Goal: Information Seeking & Learning: Learn about a topic

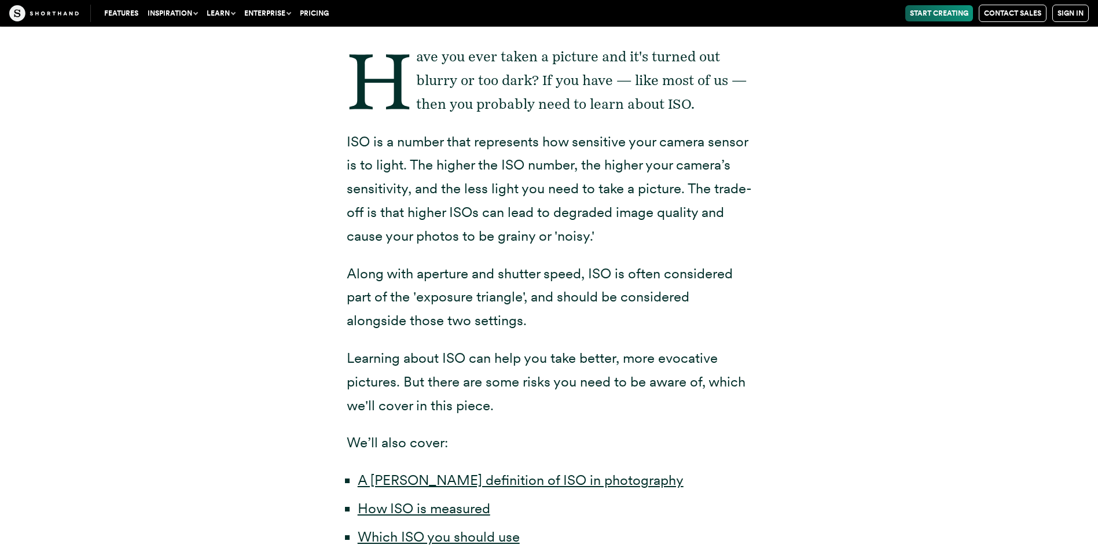
scroll to position [232, 0]
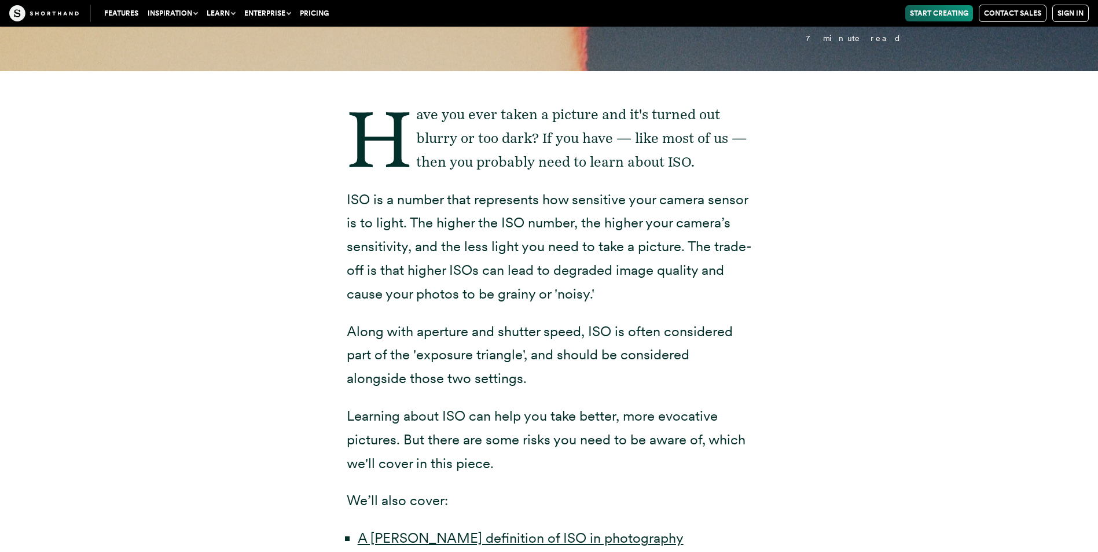
drag, startPoint x: 337, startPoint y: 192, endPoint x: 659, endPoint y: 289, distance: 336.2
click at [659, 289] on div "Have you ever taken a picture and it's turned out blurry or too dark? If you ha…" at bounding box center [549, 446] width 451 height 751
click at [545, 233] on p "ISO is a number that represents how sensitive your camera sensor is to light. T…" at bounding box center [549, 247] width 405 height 118
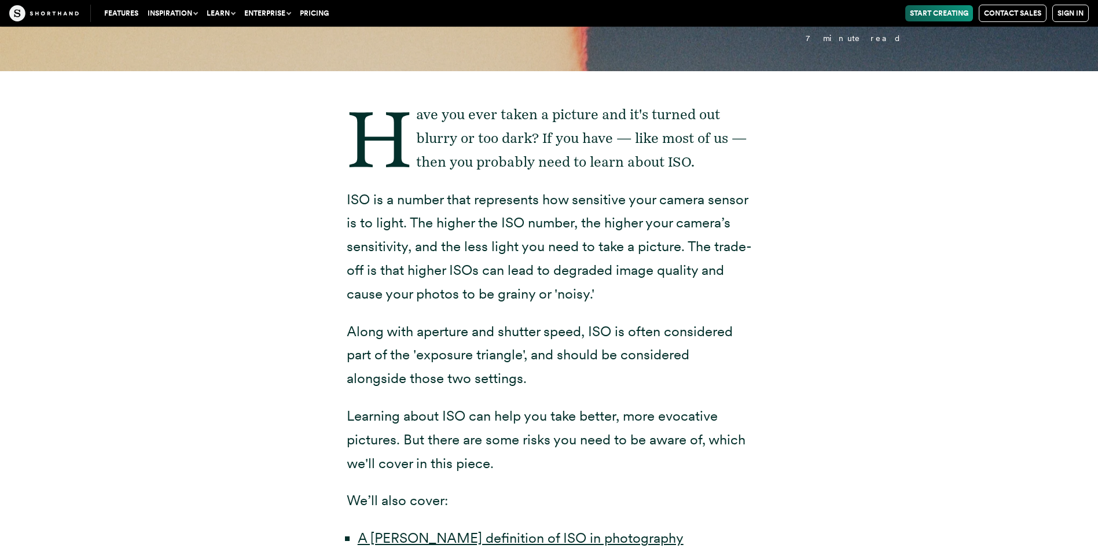
click at [539, 238] on p "ISO is a number that represents how sensitive your camera sensor is to light. T…" at bounding box center [549, 247] width 405 height 118
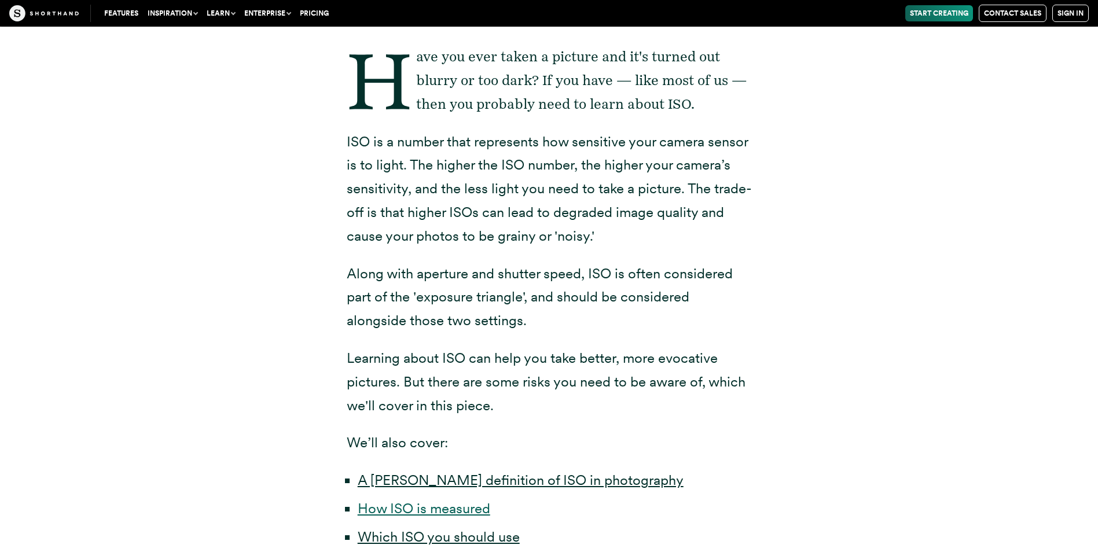
click at [409, 513] on link "How ISO is measured" at bounding box center [424, 508] width 133 height 17
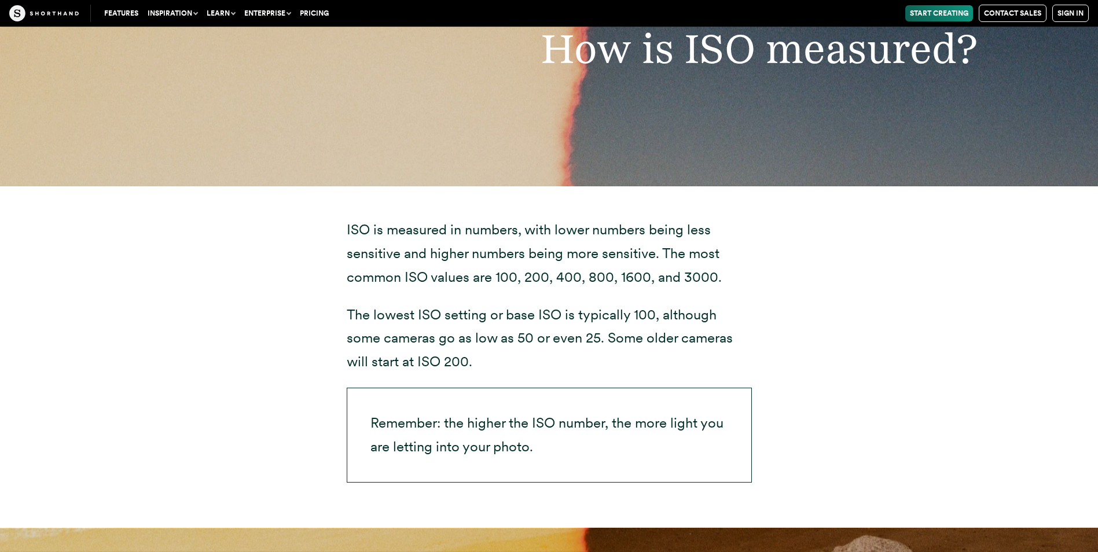
scroll to position [2631, 0]
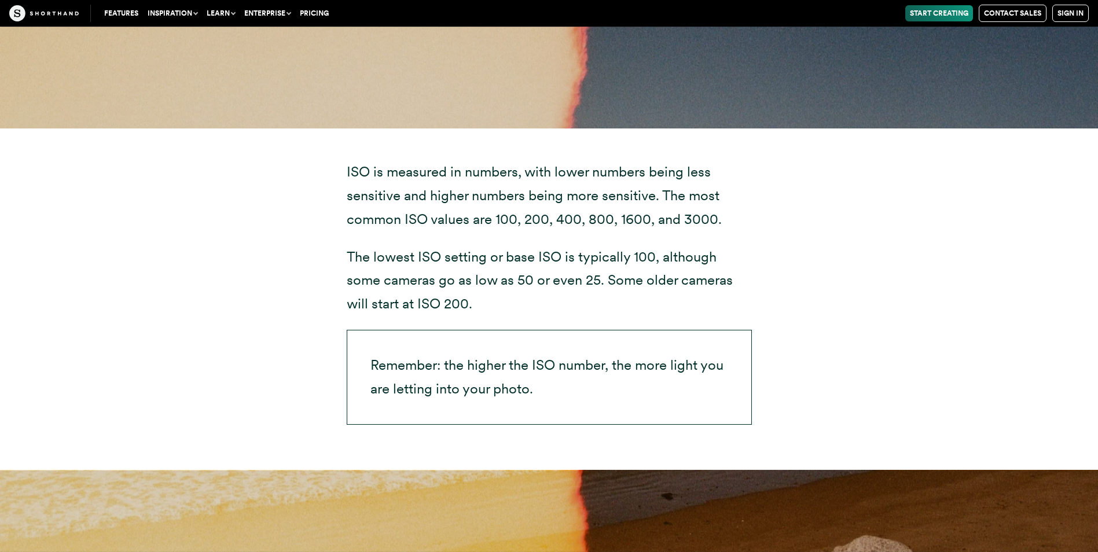
click at [562, 198] on p "ISO is measured in numbers, with lower numbers being less sensitive and higher …" at bounding box center [549, 195] width 405 height 71
click at [588, 194] on p "ISO is measured in numbers, with lower numbers being less sensitive and higher …" at bounding box center [549, 195] width 405 height 71
drag, startPoint x: 588, startPoint y: 194, endPoint x: 527, endPoint y: 310, distance: 130.2
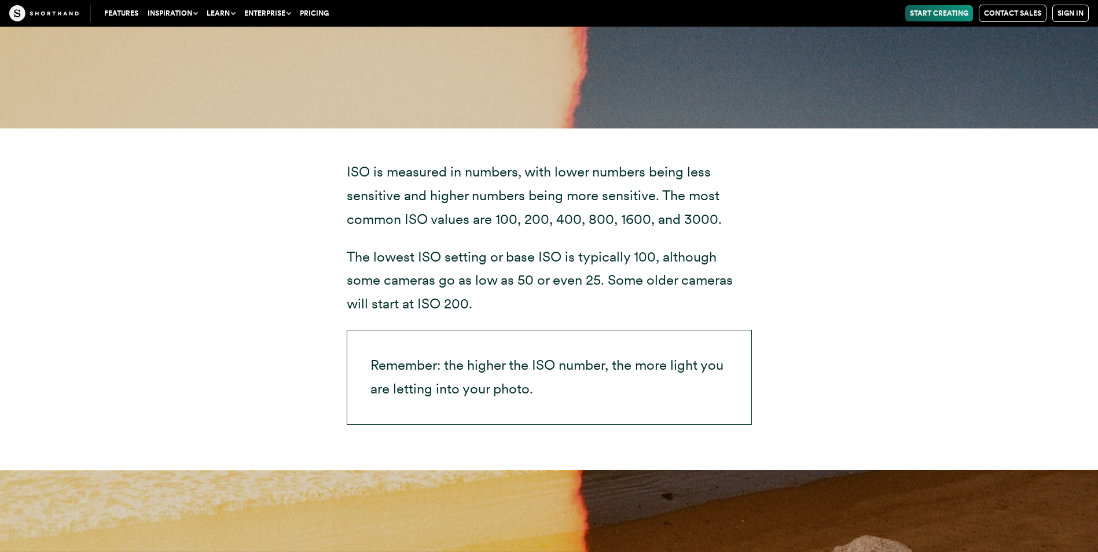
click at [527, 310] on p "The lowest ISO setting or base ISO is typically 100, although some cameras go a…" at bounding box center [549, 280] width 405 height 71
click at [527, 309] on p "The lowest ISO setting or base ISO is typically 100, although some cameras go a…" at bounding box center [549, 280] width 405 height 71
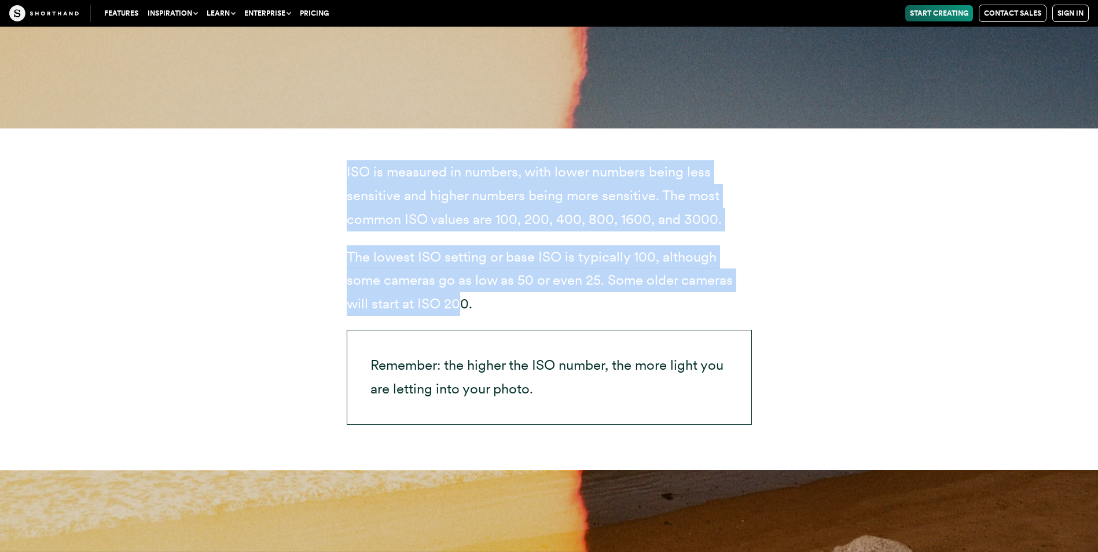
drag, startPoint x: 347, startPoint y: 173, endPoint x: 458, endPoint y: 310, distance: 176.5
click at [459, 310] on div "ISO is measured in numbers, with lower numbers being less sensitive and higher …" at bounding box center [549, 292] width 405 height 264
drag, startPoint x: 458, startPoint y: 310, endPoint x: 392, endPoint y: 251, distance: 88.6
click at [392, 251] on p "The lowest ISO setting or base ISO is typically 100, although some cameras go a…" at bounding box center [549, 280] width 405 height 71
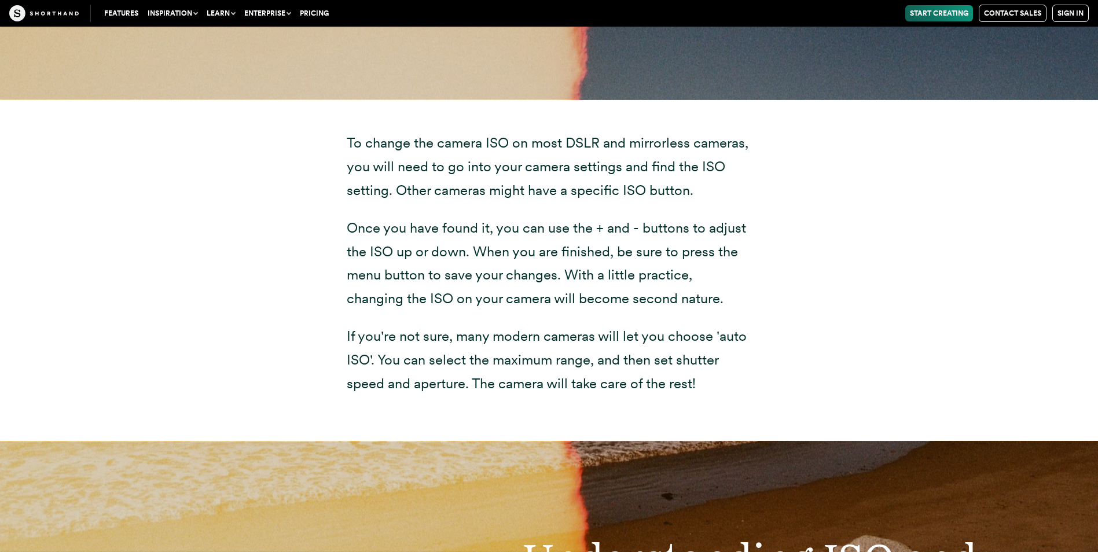
scroll to position [4194, 0]
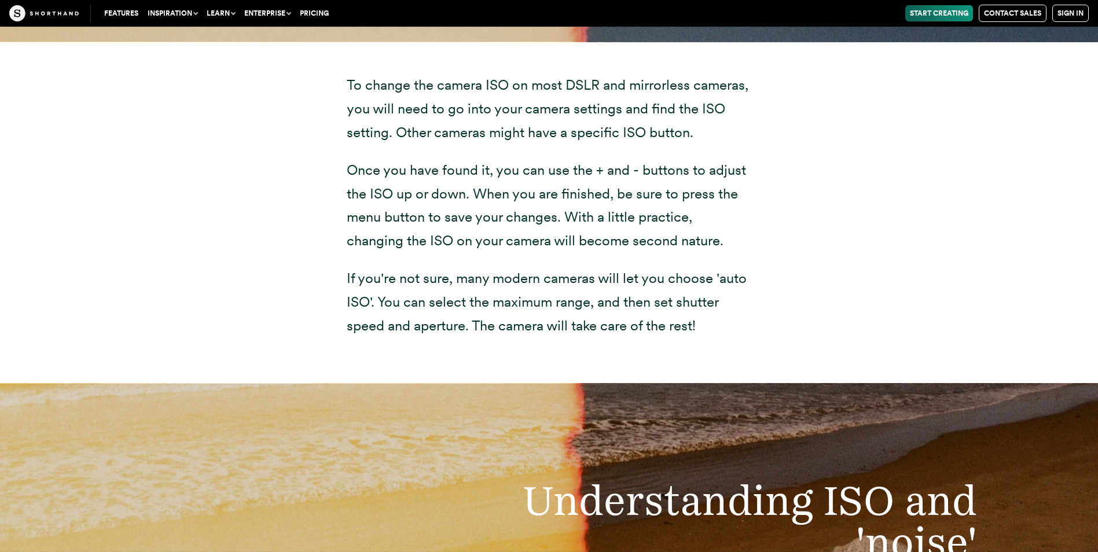
click at [339, 130] on div "To change the camera ISO on most DSLR and mirrorless cameras, you will need to …" at bounding box center [549, 213] width 451 height 342
click at [344, 130] on div "To change the camera ISO on most DSLR and mirrorless cameras, you will need to …" at bounding box center [549, 213] width 451 height 342
click at [289, 137] on div "To change the camera ISO on most DSLR and mirrorless cameras, you will need to …" at bounding box center [549, 213] width 903 height 342
click at [355, 116] on p "To change the camera ISO on most DSLR and mirrorless cameras, you will need to …" at bounding box center [549, 109] width 405 height 71
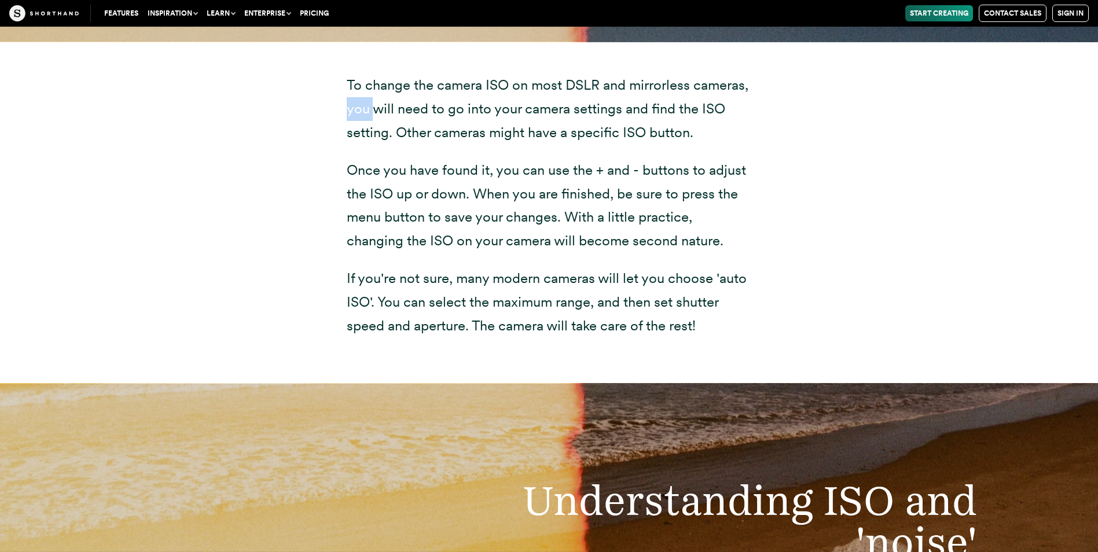
click at [355, 116] on p "To change the camera ISO on most DSLR and mirrorless cameras, you will need to …" at bounding box center [549, 109] width 405 height 71
click at [356, 116] on p "To change the camera ISO on most DSLR and mirrorless cameras, you will need to …" at bounding box center [549, 109] width 405 height 71
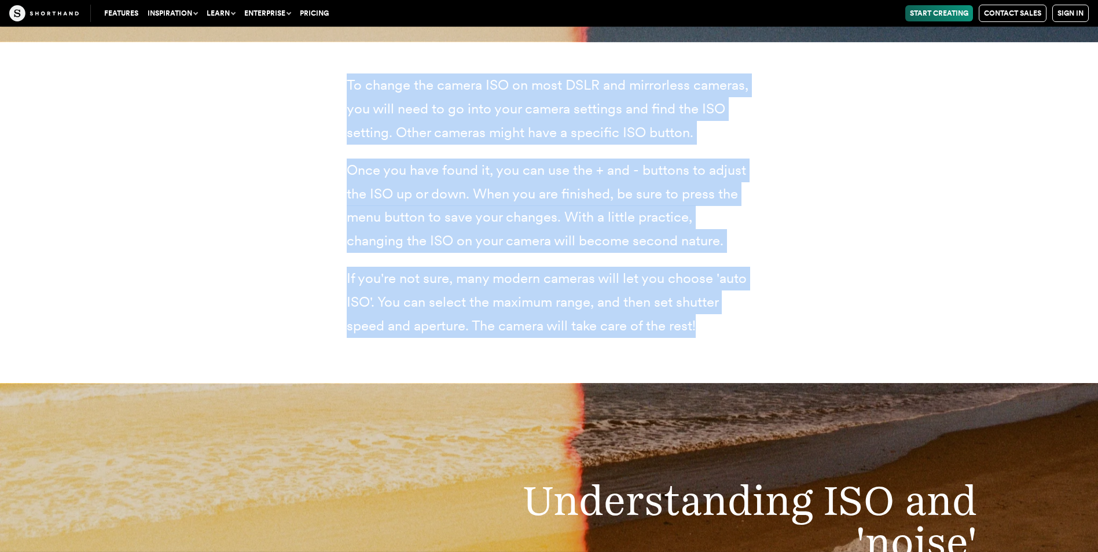
drag, startPoint x: 349, startPoint y: 76, endPoint x: 730, endPoint y: 371, distance: 481.5
click at [730, 372] on div "To change the camera ISO on most DSLR and mirrorless cameras, you will need to …" at bounding box center [549, 213] width 451 height 342
drag, startPoint x: 730, startPoint y: 371, endPoint x: 207, endPoint y: 205, distance: 548.8
click at [207, 205] on div "To change the camera ISO on most DSLR and mirrorless cameras, you will need to …" at bounding box center [549, 213] width 903 height 342
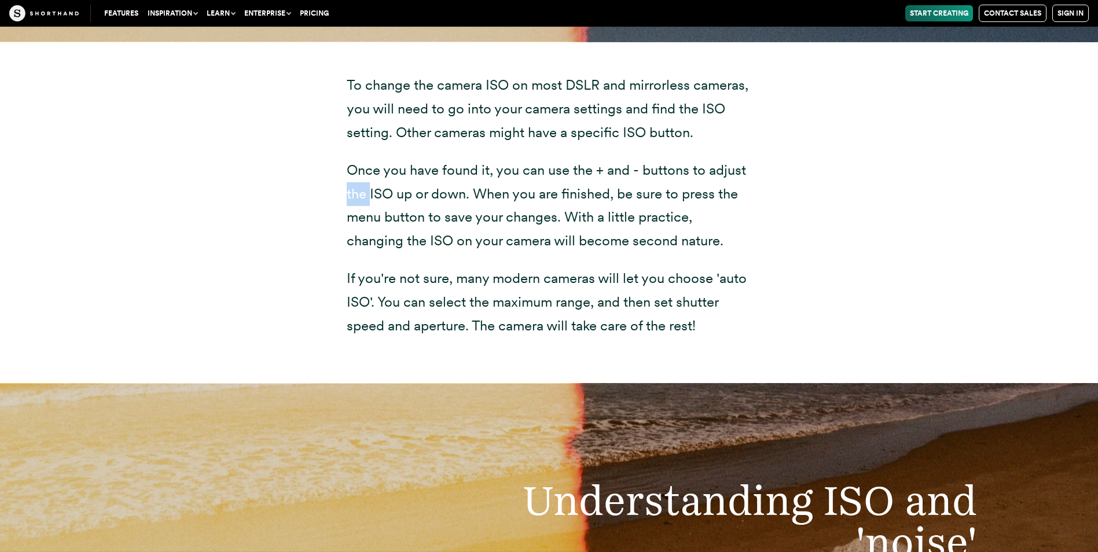
click at [207, 205] on div "To change the camera ISO on most DSLR and mirrorless cameras, you will need to …" at bounding box center [549, 213] width 903 height 342
click at [329, 174] on div "To change the camera ISO on most DSLR and mirrorless cameras, you will need to …" at bounding box center [549, 213] width 451 height 342
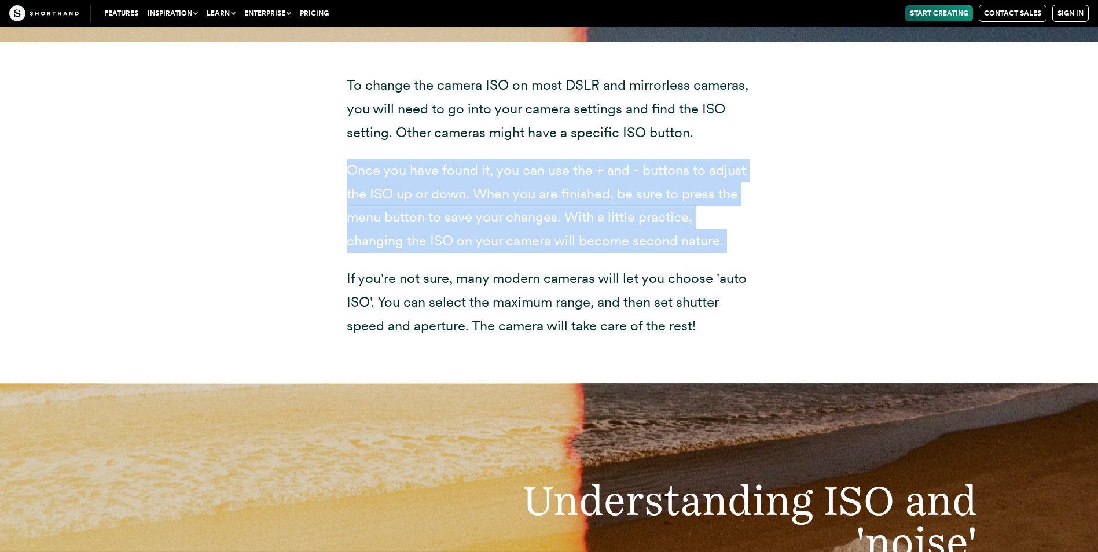
click at [329, 174] on div "To change the camera ISO on most DSLR and mirrorless cameras, you will need to …" at bounding box center [549, 213] width 451 height 342
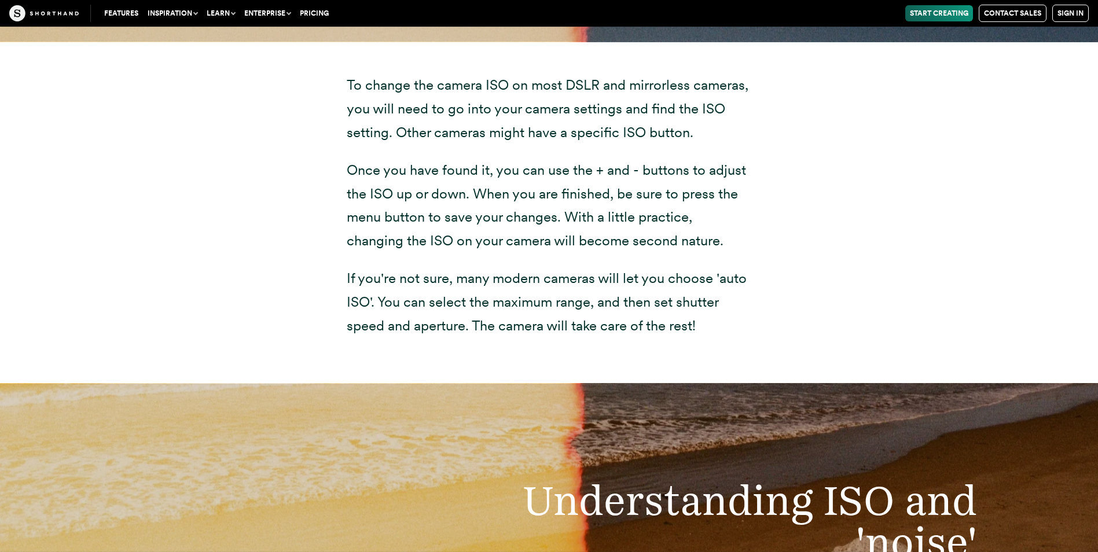
click at [409, 218] on p "Once you have found it, you can use the + and - buttons to adjust the ISO up or…" at bounding box center [549, 206] width 405 height 94
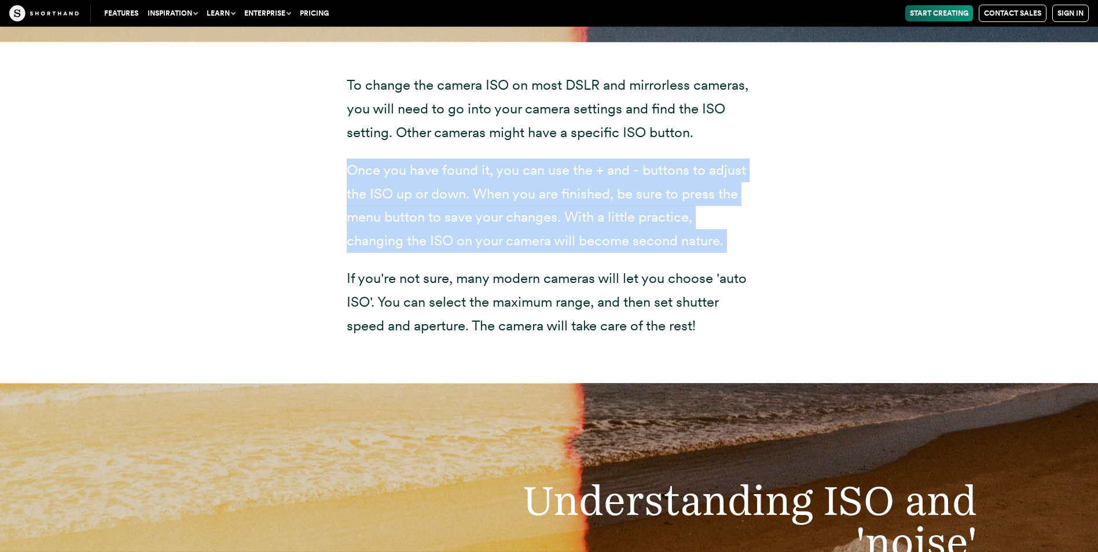
click at [409, 218] on p "Once you have found it, you can use the + and - buttons to adjust the ISO up or…" at bounding box center [549, 206] width 405 height 94
click at [407, 220] on p "Once you have found it, you can use the + and - buttons to adjust the ISO up or…" at bounding box center [549, 206] width 405 height 94
drag, startPoint x: 406, startPoint y: 220, endPoint x: 375, endPoint y: 178, distance: 52.4
click at [375, 178] on p "Once you have found it, you can use the + and - buttons to adjust the ISO up or…" at bounding box center [549, 206] width 405 height 94
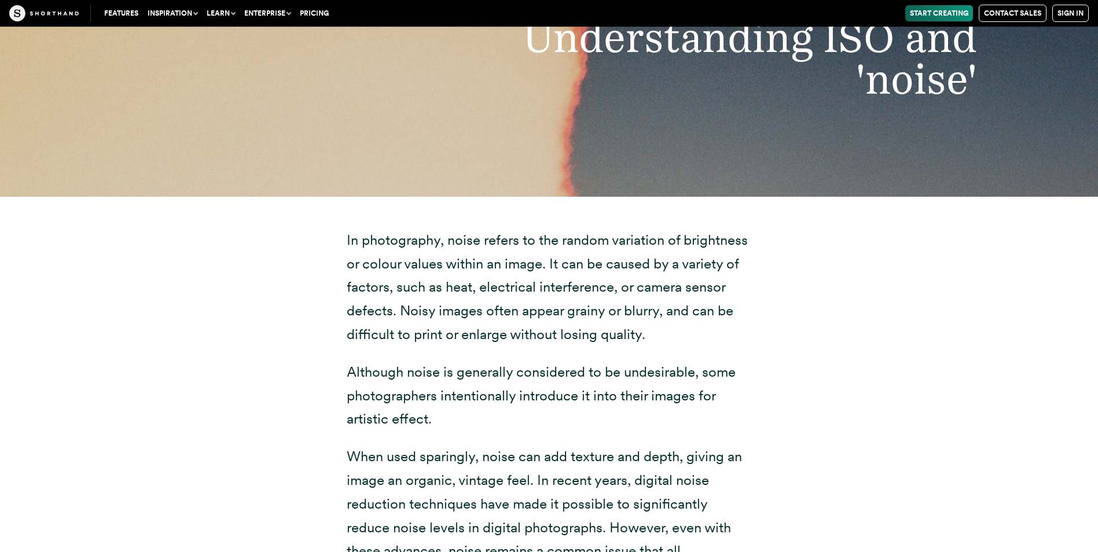
scroll to position [4773, 0]
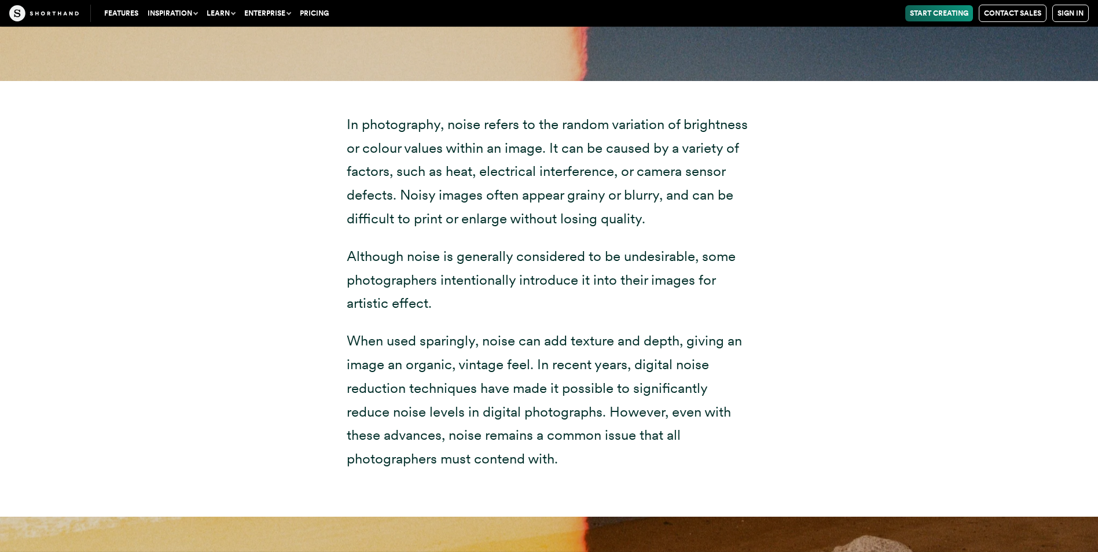
click at [547, 266] on p "Although noise is generally considered to be undesirable, some photographers in…" at bounding box center [549, 280] width 405 height 71
drag, startPoint x: 547, startPoint y: 266, endPoint x: 538, endPoint y: 279, distance: 16.2
click at [538, 279] on p "Although noise is generally considered to be undesirable, some photographers in…" at bounding box center [549, 280] width 405 height 71
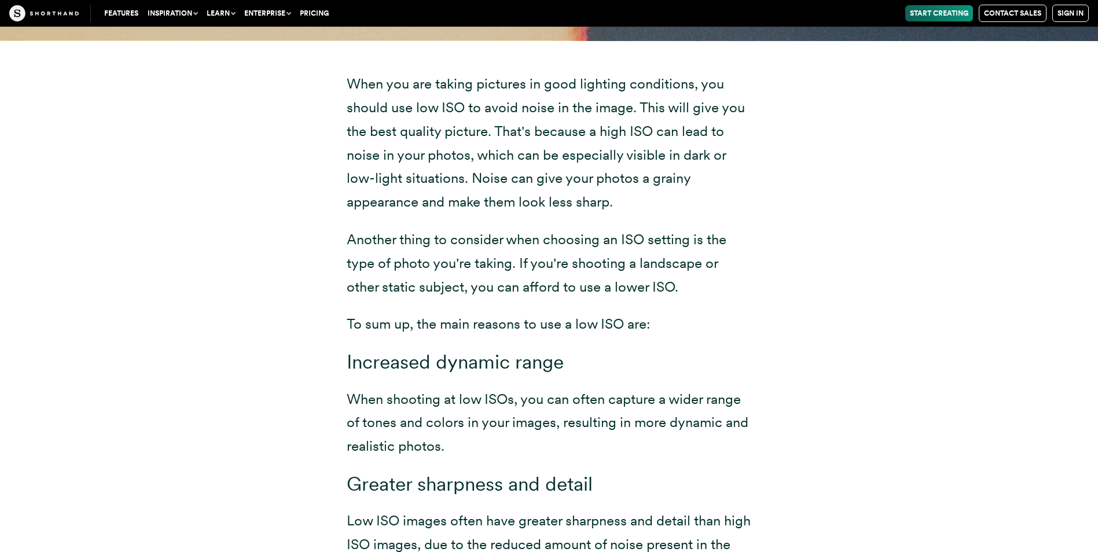
scroll to position [5757, 0]
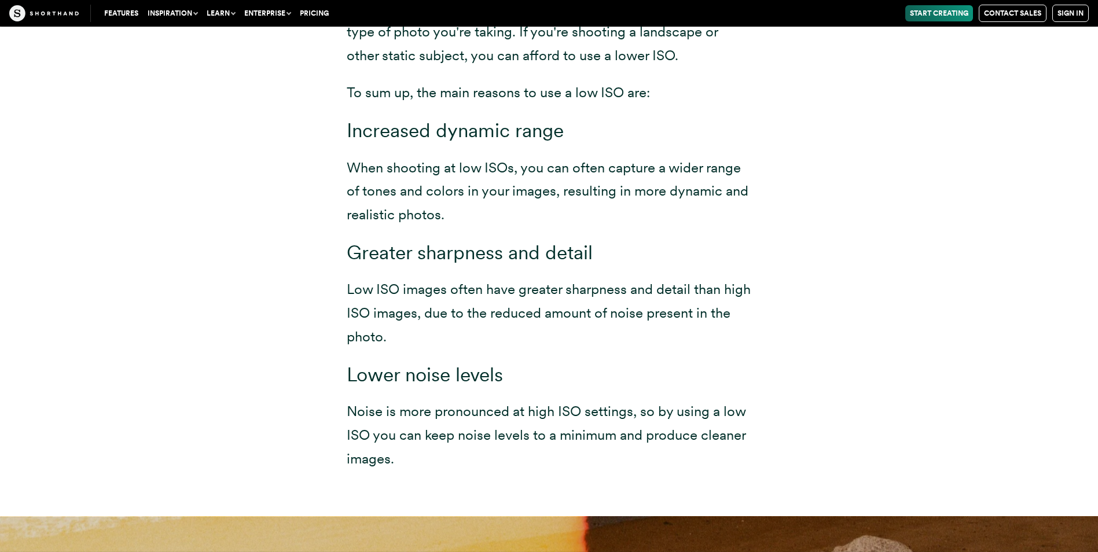
click at [327, 485] on div "When you are taking pictures in good lighting conditions, you should use low IS…" at bounding box center [549, 162] width 451 height 707
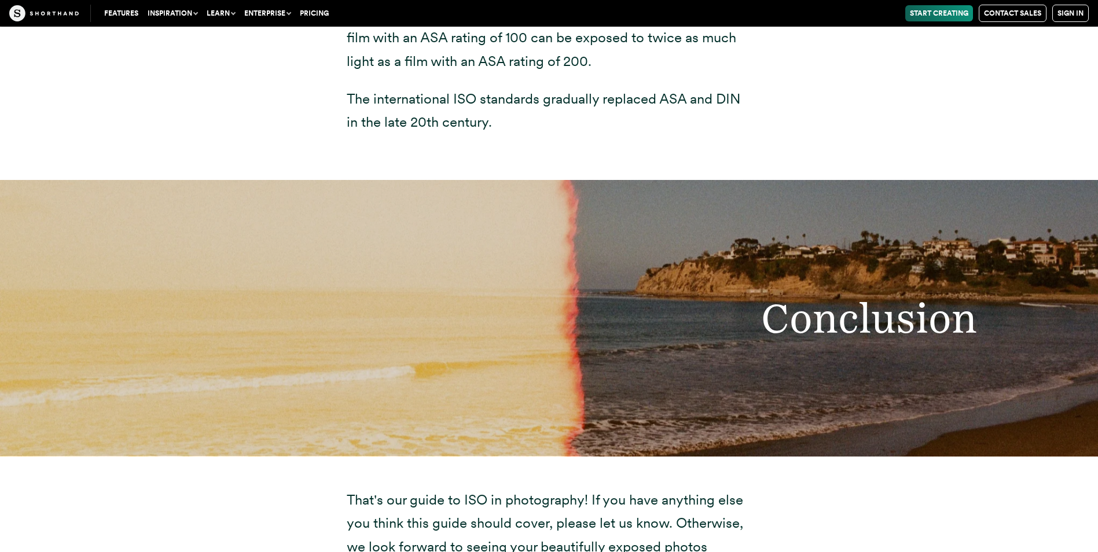
scroll to position [9809, 0]
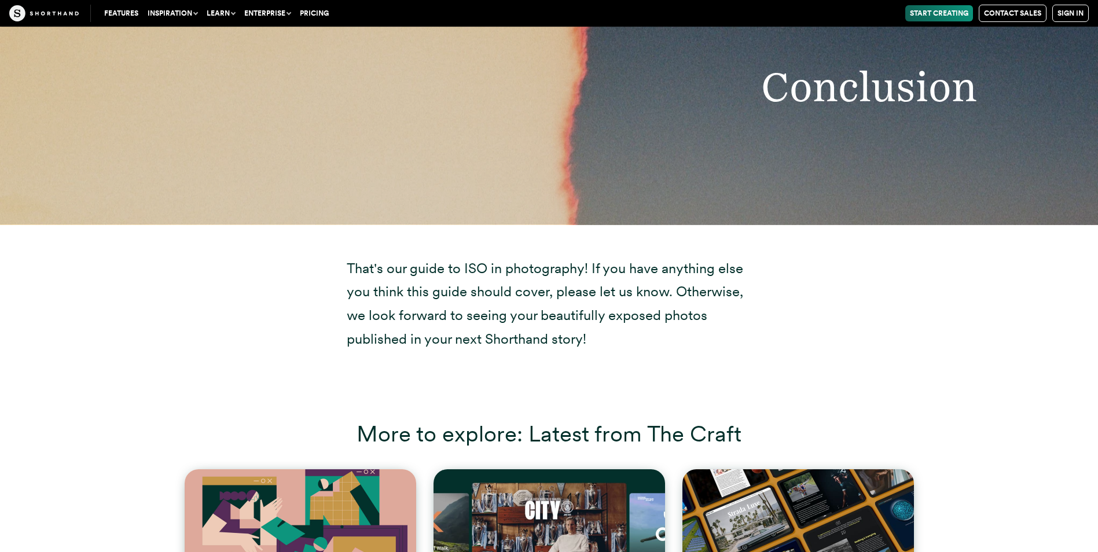
click at [443, 257] on p "That's our guide to ISO in photography! If you have anything else you think thi…" at bounding box center [549, 304] width 405 height 94
click at [442, 257] on p "That's our guide to ISO in photography! If you have anything else you think thi…" at bounding box center [549, 304] width 405 height 94
drag, startPoint x: 442, startPoint y: 245, endPoint x: 446, endPoint y: 272, distance: 27.6
click at [446, 272] on p "That's our guide to ISO in photography! If you have anything else you think thi…" at bounding box center [549, 304] width 405 height 94
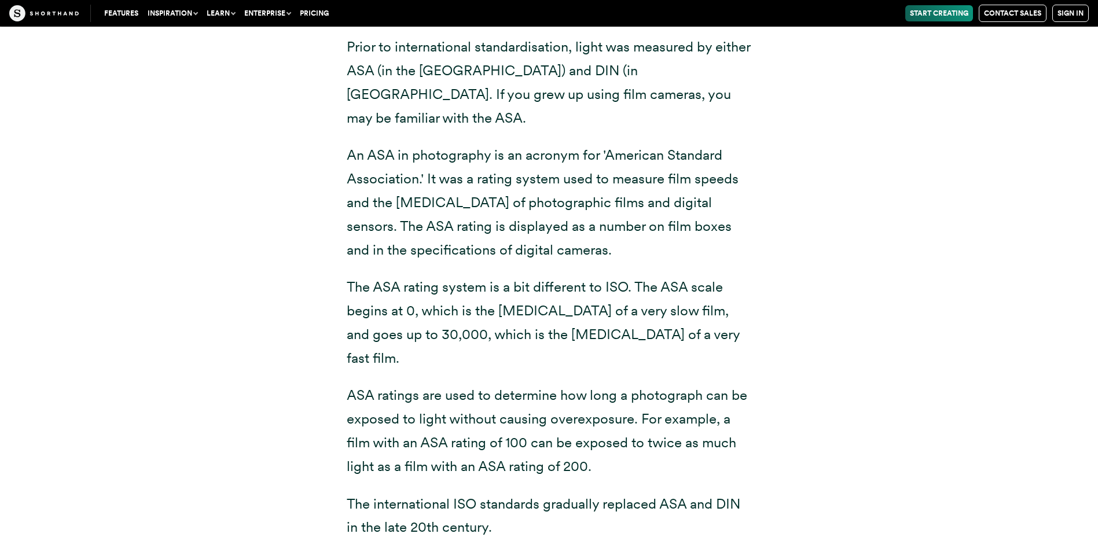
scroll to position [8883, 0]
